Goal: Go to known website: Access a specific website the user already knows

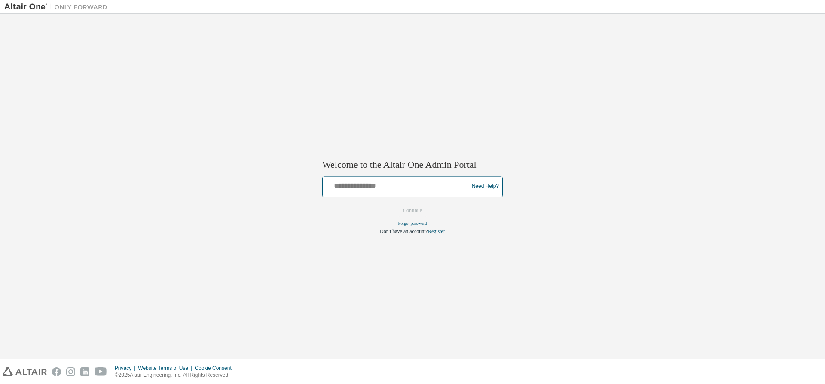
click at [351, 181] on input "text" at bounding box center [396, 184] width 141 height 12
type input "**********"
click at [412, 211] on button "Continue" at bounding box center [412, 210] width 37 height 13
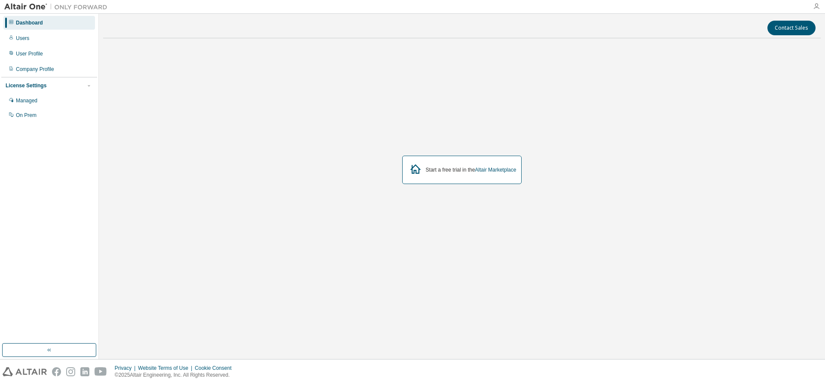
click at [817, 5] on icon "button" at bounding box center [816, 6] width 7 height 7
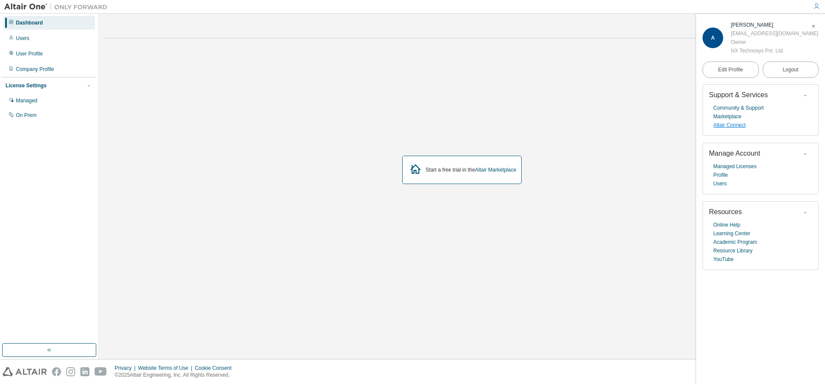
click at [727, 127] on link "Altair Connect" at bounding box center [729, 125] width 32 height 9
click at [797, 64] on button "Logout" at bounding box center [791, 69] width 56 height 16
